Goal: Task Accomplishment & Management: Manage account settings

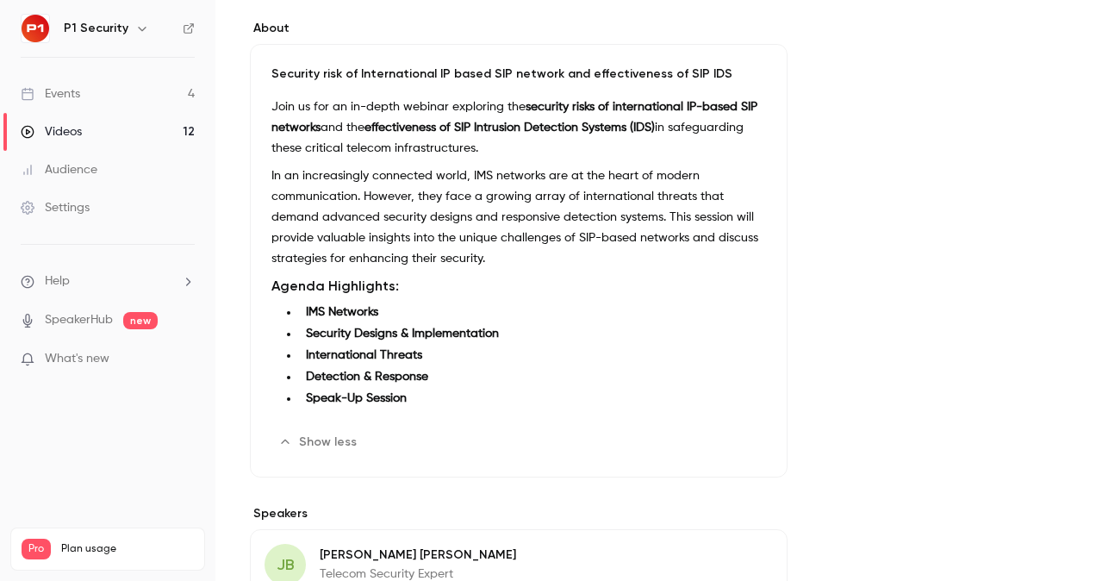
scroll to position [390, 0]
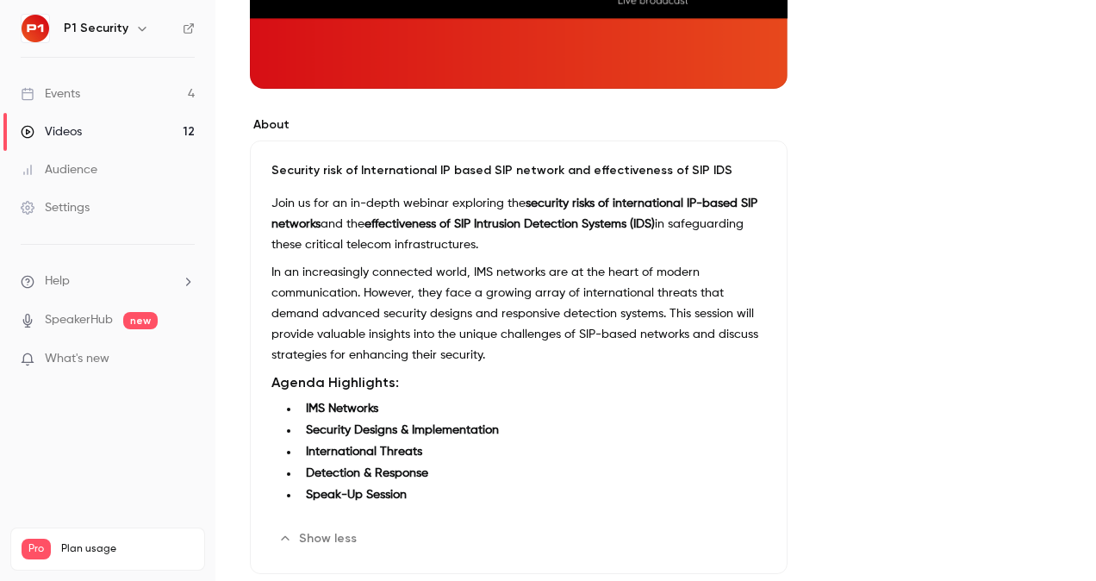
click at [97, 80] on link "Events 4" at bounding box center [107, 94] width 215 height 38
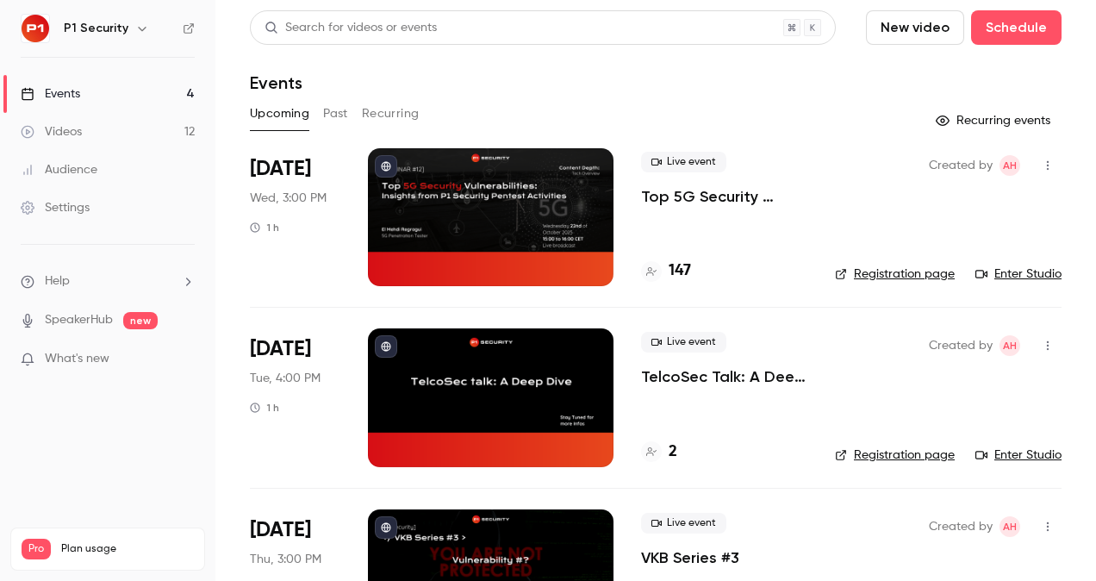
click at [698, 205] on p "Top 5G Security Vulnerabilities: Insights from P1 Security Pentest Activities" at bounding box center [724, 196] width 166 height 21
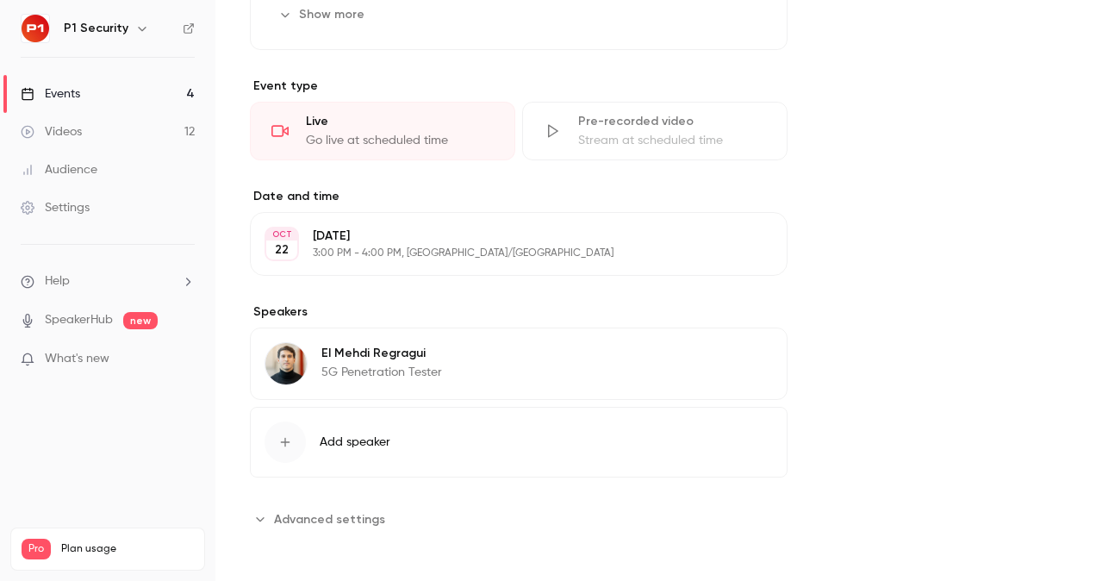
scroll to position [365, 0]
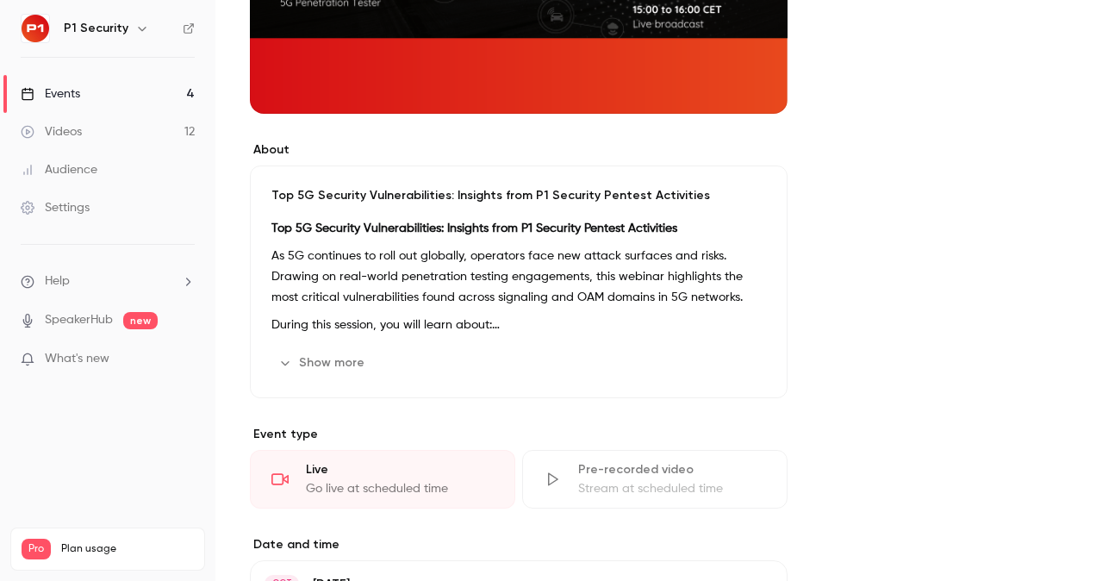
click at [382, 246] on p "As 5G continues to roll out globally, operators face new attack surfaces and ri…" at bounding box center [518, 277] width 495 height 62
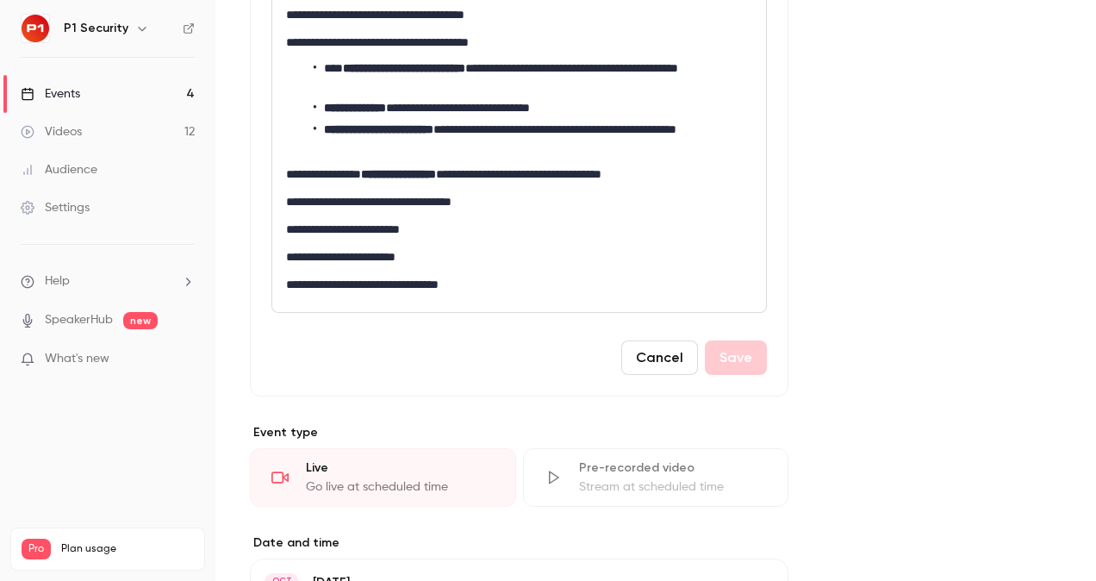
scroll to position [608, 0]
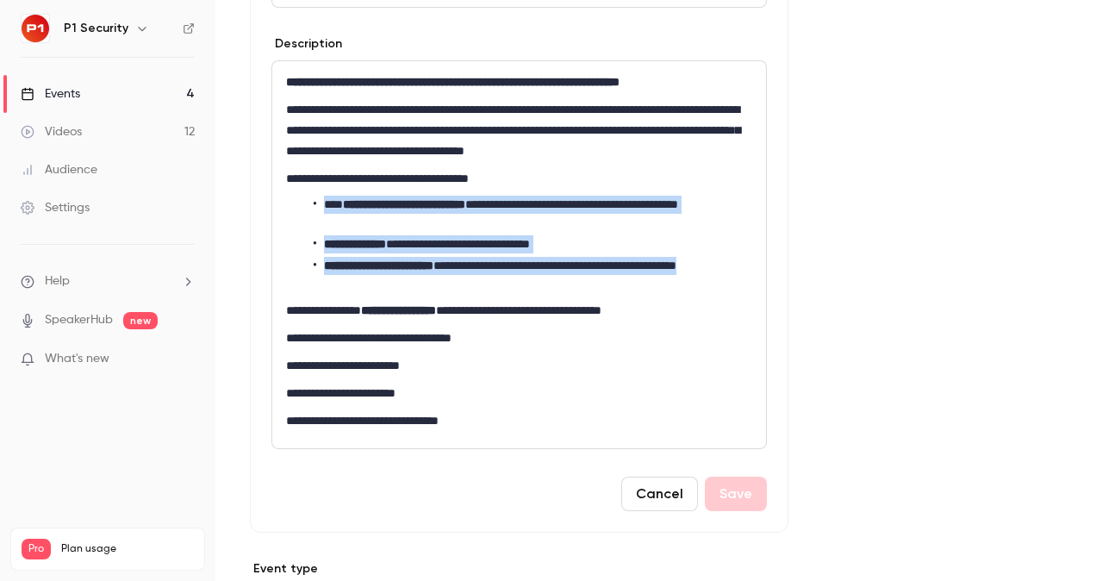
drag, startPoint x: 421, startPoint y: 278, endPoint x: 310, endPoint y: 193, distance: 138.9
click at [310, 193] on div "**********" at bounding box center [519, 254] width 494 height 387
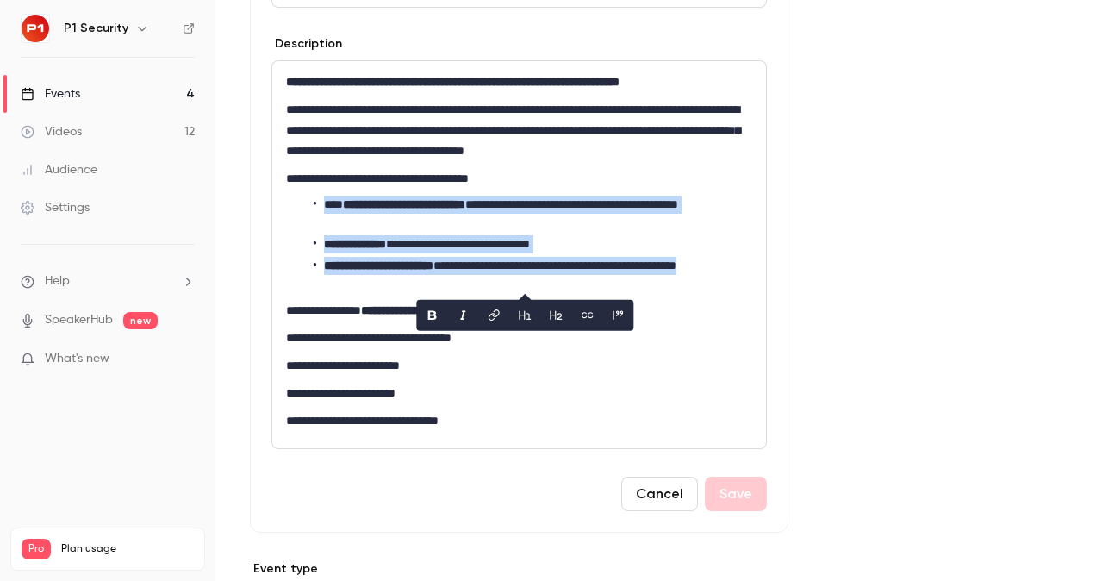
click at [418, 319] on button "bold" at bounding box center [432, 315] width 28 height 28
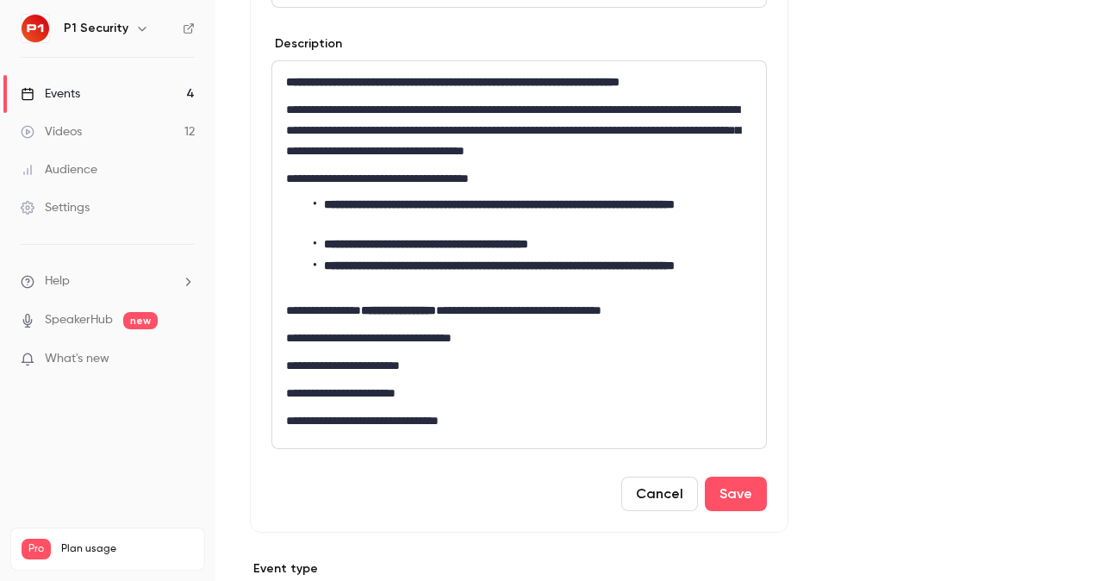
click at [376, 321] on div "**********" at bounding box center [519, 254] width 494 height 387
click at [738, 492] on button "Save" at bounding box center [736, 494] width 62 height 34
